Goal: Manage account settings

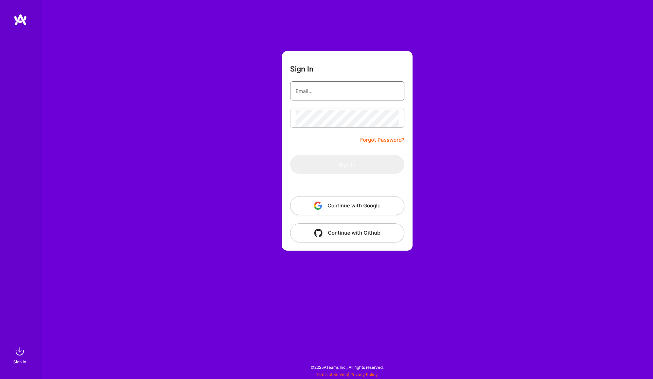
click at [332, 99] on input "email" at bounding box center [347, 90] width 103 height 17
type input "[EMAIL_ADDRESS][DOMAIN_NAME]"
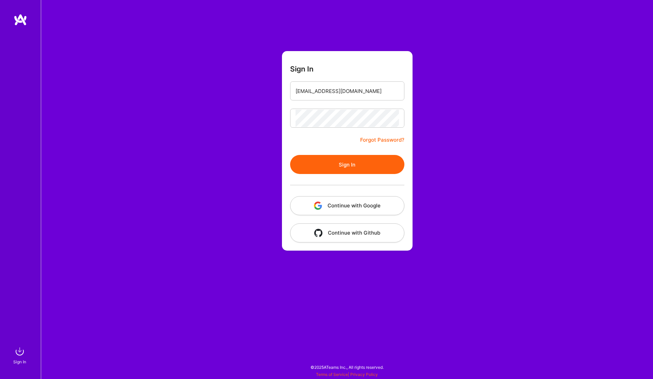
click at [362, 171] on button "Sign In" at bounding box center [347, 164] width 114 height 19
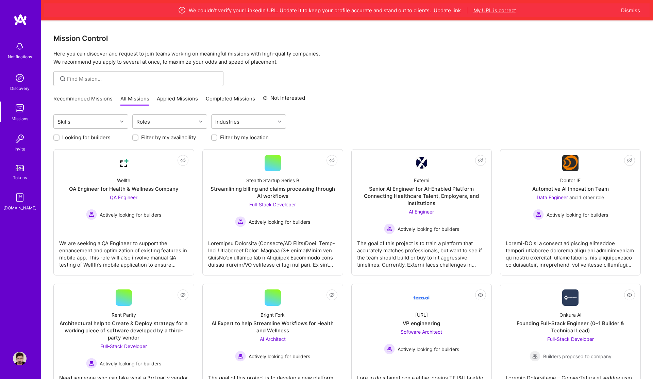
click at [506, 10] on button "My URL is correct" at bounding box center [495, 10] width 43 height 7
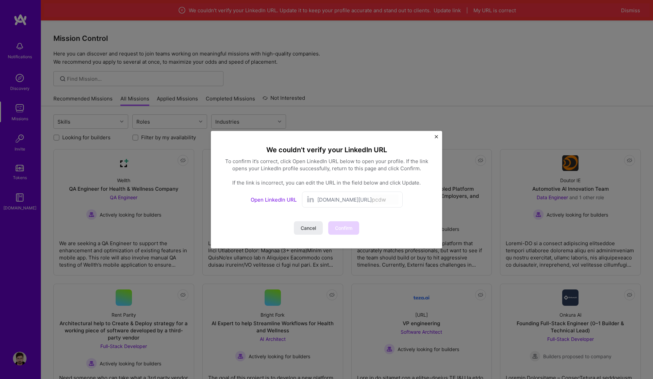
click at [344, 200] on span "[DOMAIN_NAME][URL]" at bounding box center [345, 199] width 54 height 7
click at [321, 198] on span "[DOMAIN_NAME][URL]" at bounding box center [345, 199] width 54 height 7
click at [319, 200] on span "[DOMAIN_NAME][URL]" at bounding box center [345, 199] width 54 height 7
click at [327, 200] on span "[DOMAIN_NAME][URL]" at bounding box center [345, 199] width 54 height 7
click at [289, 198] on link "Open LinkedIn URL" at bounding box center [274, 199] width 46 height 6
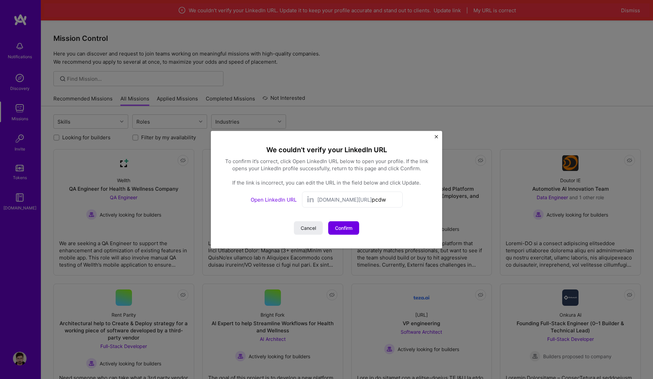
click at [438, 137] on div "We couldn't verify your LinkedIn URL To confirm it’s correct, click Open Linked…" at bounding box center [326, 189] width 231 height 117
click at [437, 136] on img "Close" at bounding box center [436, 136] width 3 height 3
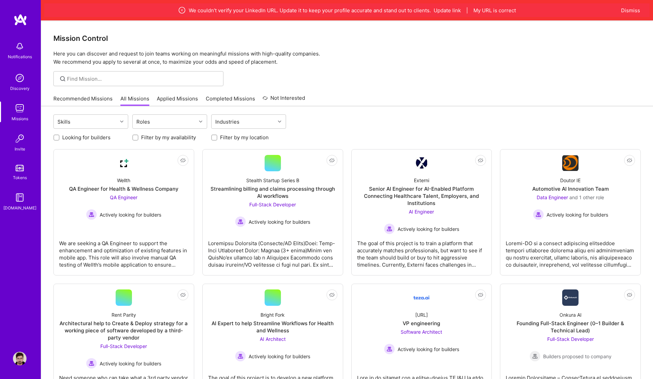
click at [19, 357] on img at bounding box center [20, 359] width 14 height 14
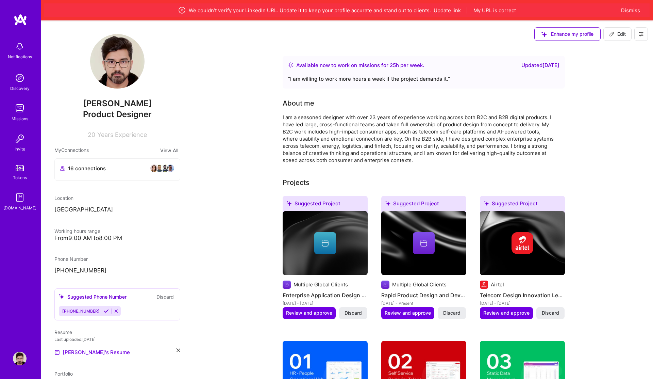
click at [613, 36] on icon at bounding box center [612, 33] width 5 height 5
select select "GB"
select select "Right Now"
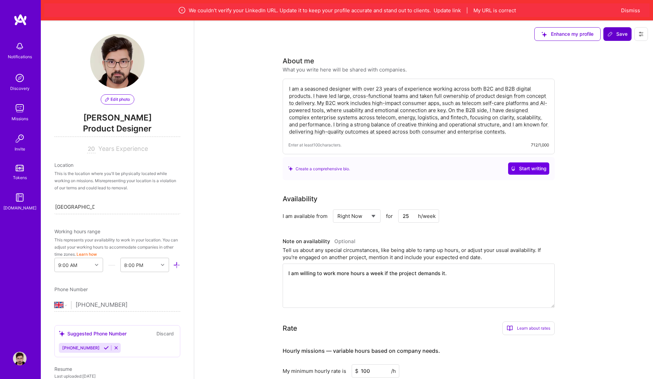
scroll to position [428, 0]
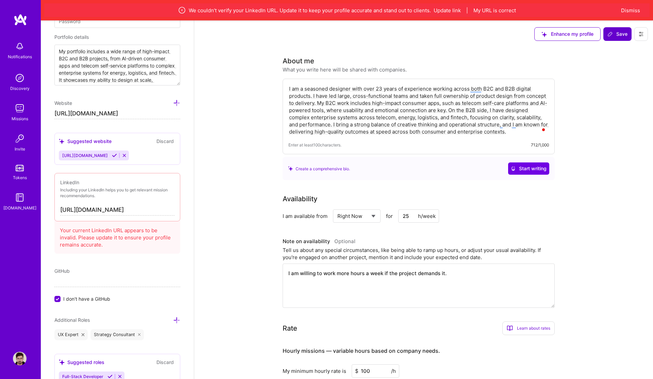
click at [139, 211] on input "[URL][DOMAIN_NAME]" at bounding box center [117, 210] width 114 height 11
paste input "[DOMAIN_NAME][URL]"
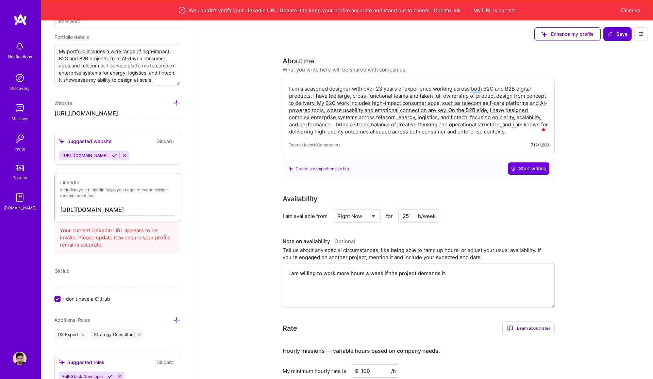
type input "[URL][DOMAIN_NAME]"
click at [625, 33] on span "Save" at bounding box center [618, 34] width 20 height 7
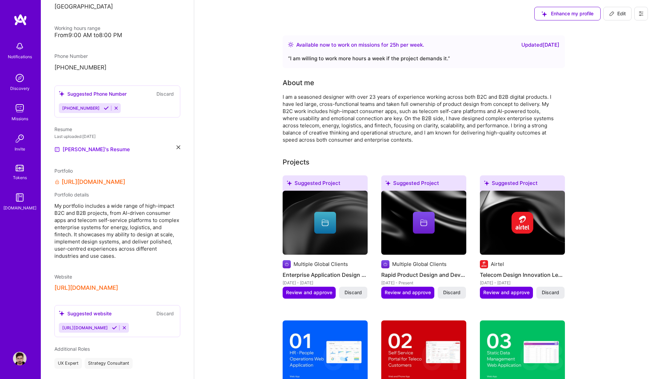
scroll to position [0, 0]
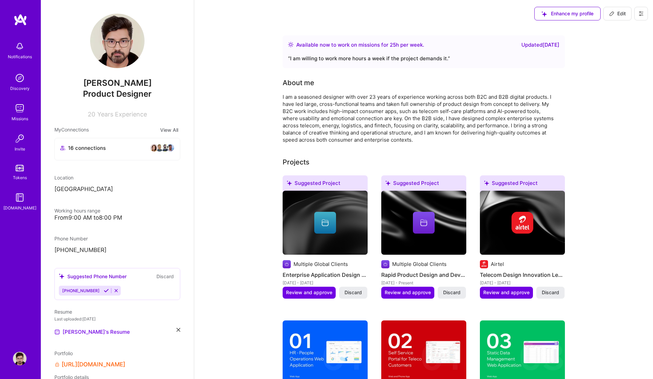
click at [18, 107] on img at bounding box center [20, 108] width 14 height 14
